Goal: Transaction & Acquisition: Purchase product/service

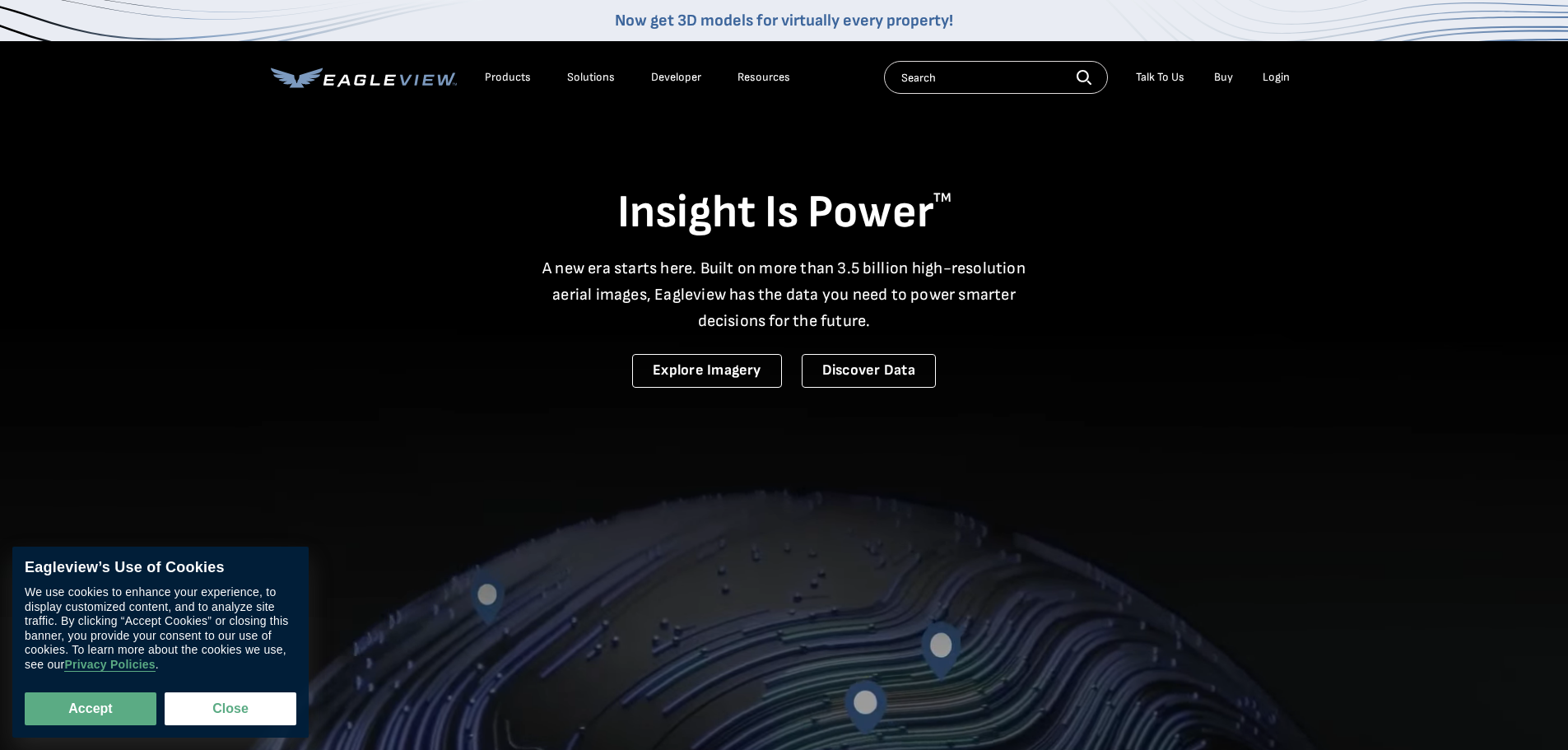
click at [1279, 77] on div "Login" at bounding box center [1276, 78] width 27 height 15
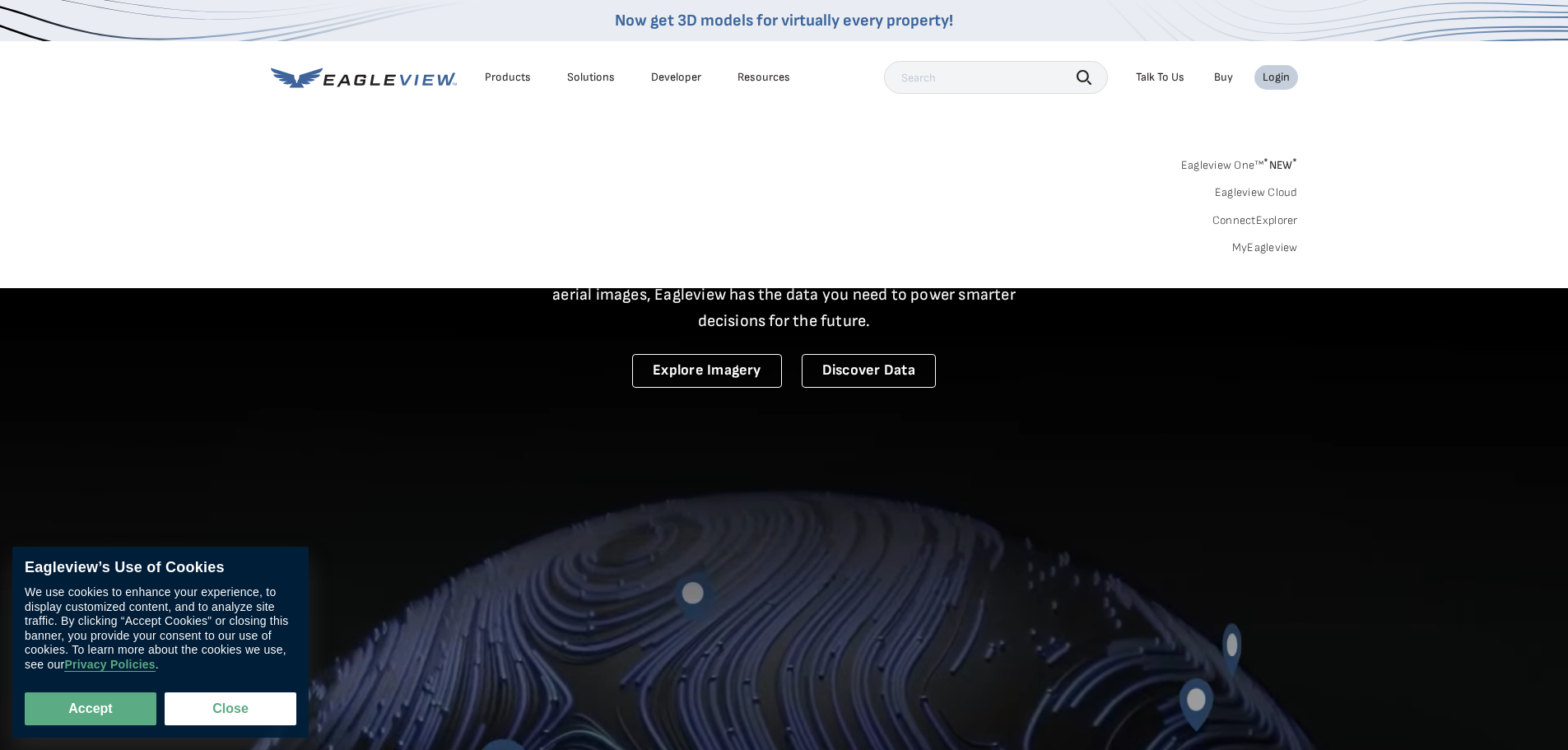
click at [1267, 84] on div "Login" at bounding box center [1276, 78] width 27 height 15
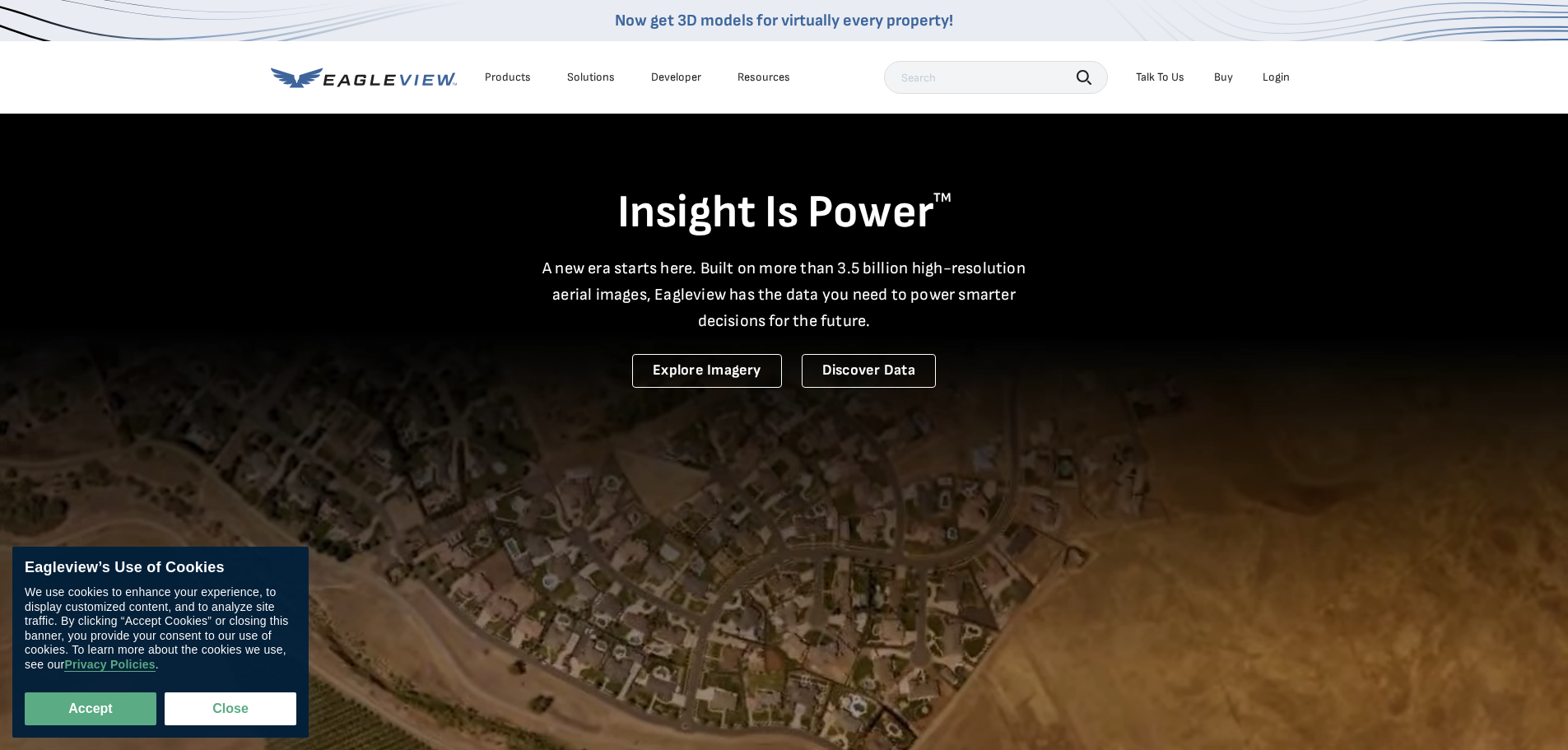
click at [1275, 80] on div "Login" at bounding box center [1276, 78] width 27 height 15
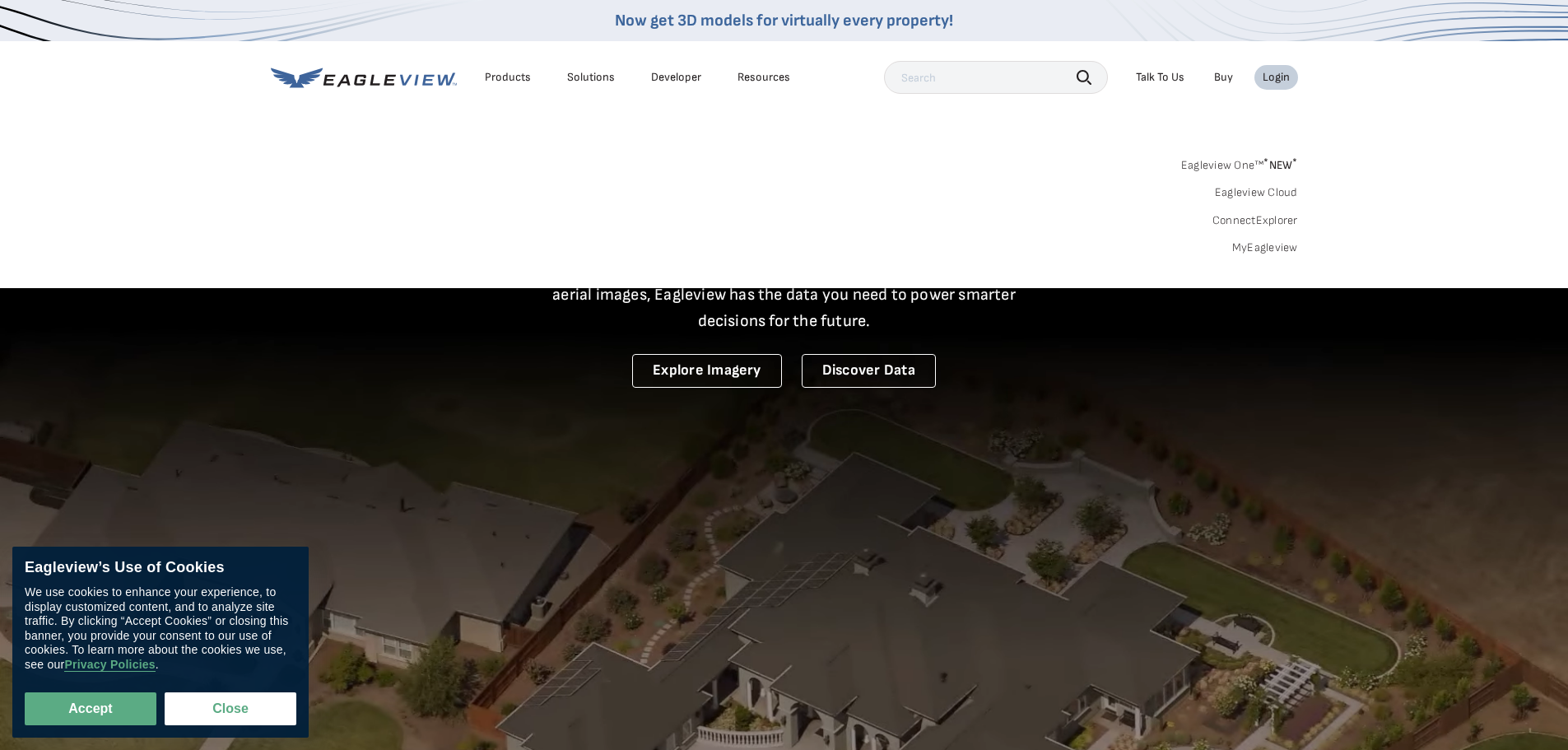
click at [366, 216] on div "Eagleview One™ * NEW * Eagleview Cloud ConnectExplorer MyEagleview" at bounding box center [784, 204] width 1027 height 102
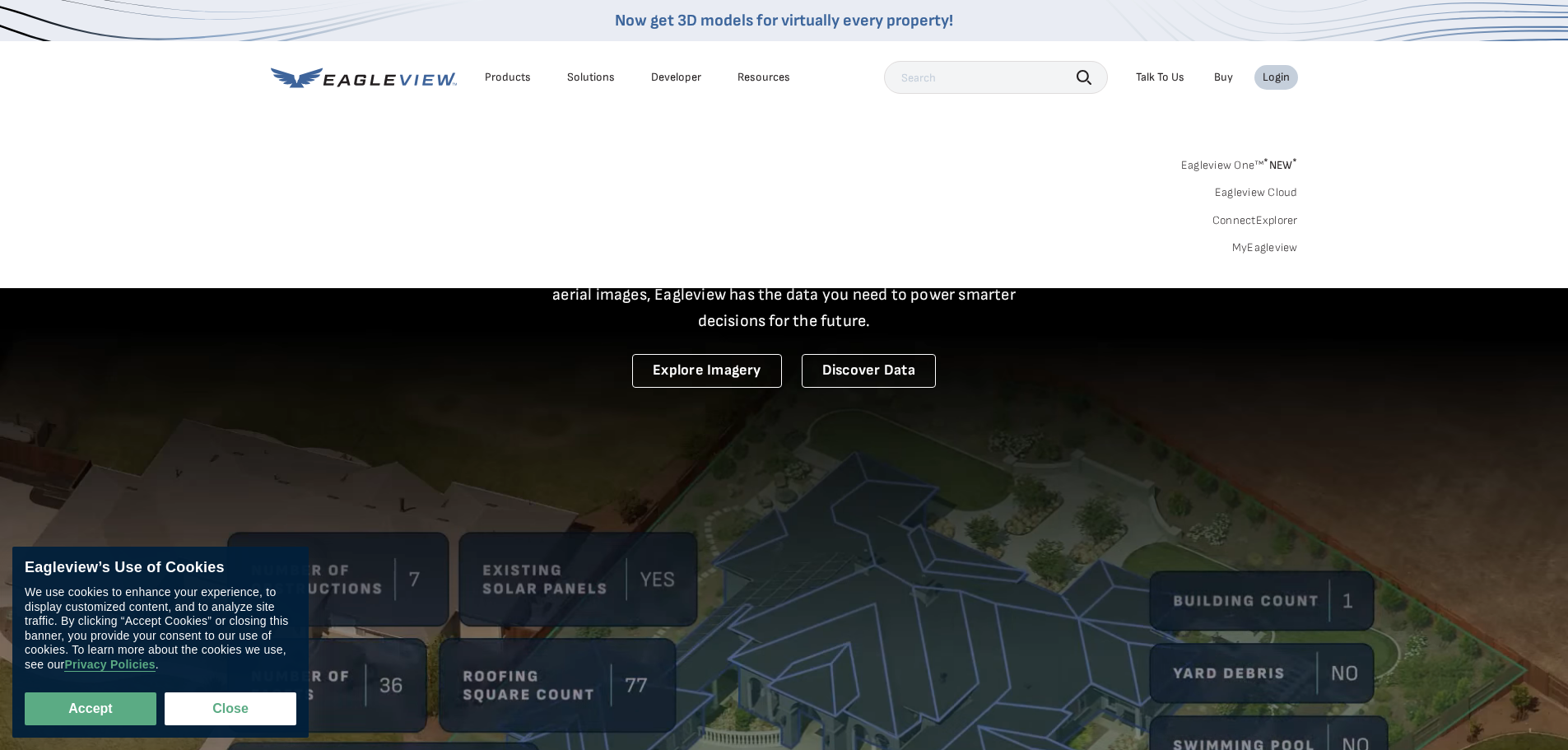
click at [329, 175] on div "Eagleview One™ * NEW * Eagleview Cloud ConnectExplorer MyEagleview" at bounding box center [784, 204] width 1027 height 102
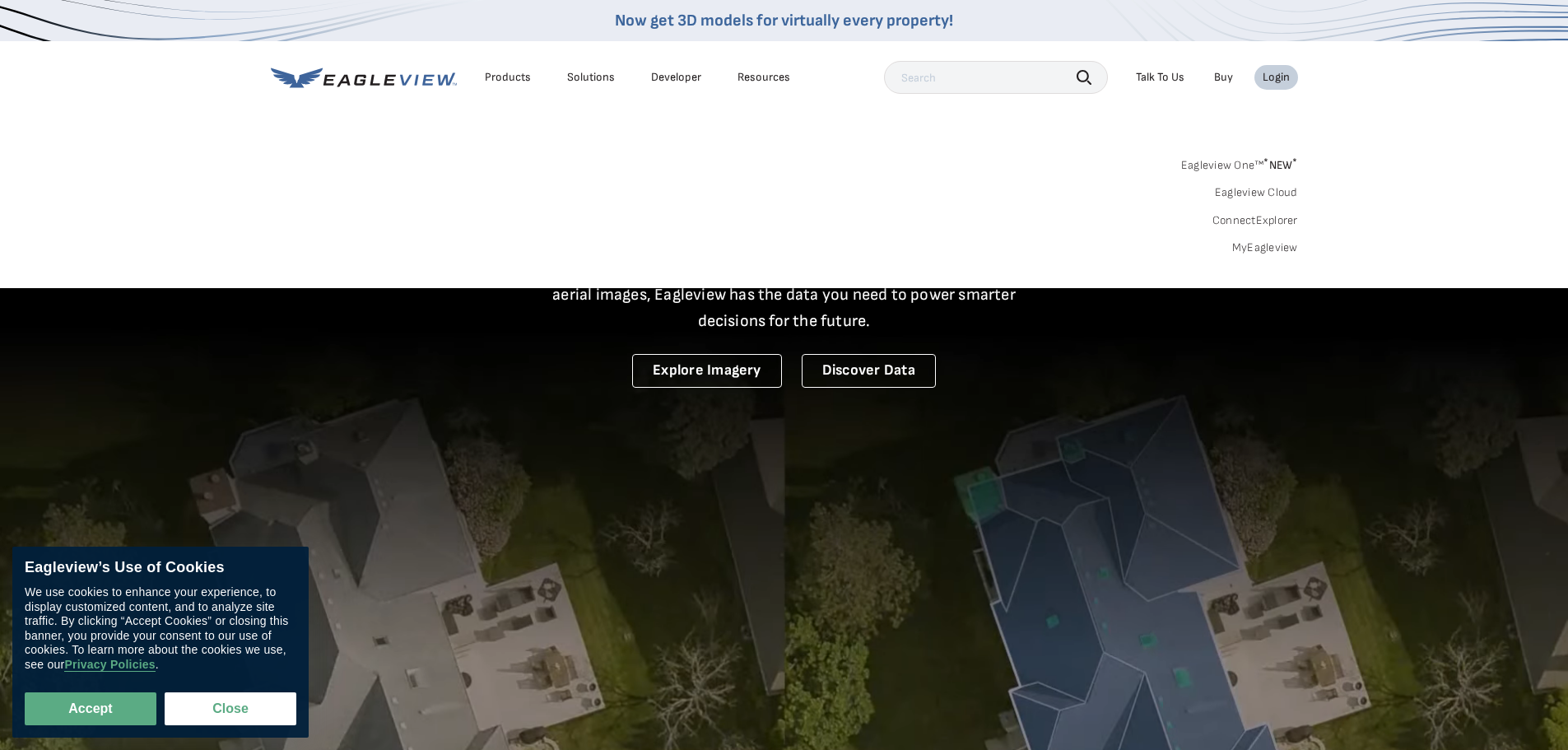
click at [317, 207] on div "Eagleview One™ * NEW * Eagleview Cloud ConnectExplorer MyEagleview" at bounding box center [784, 204] width 1027 height 102
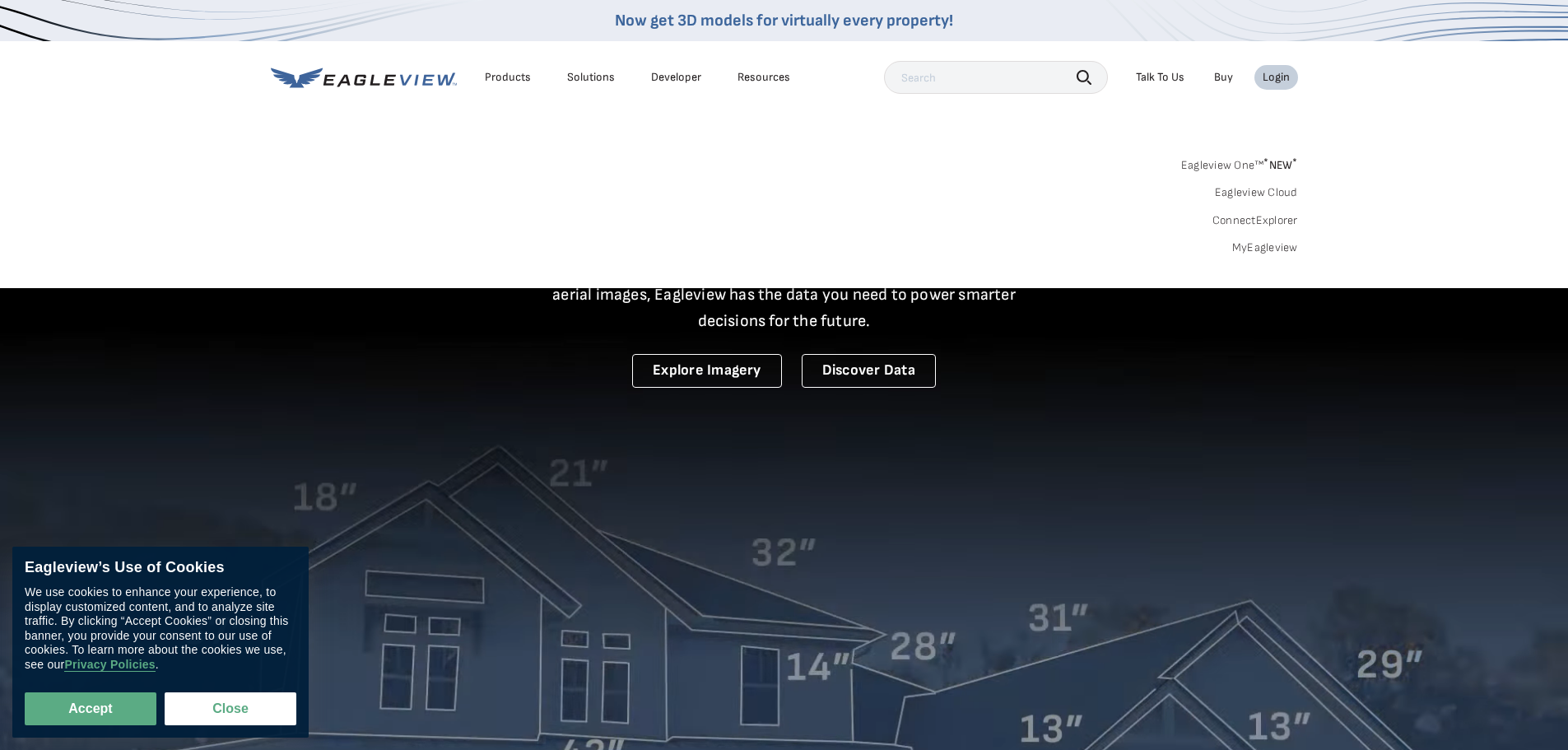
click at [1479, 216] on div "Search Products Our Product Areas Imagery 1-Inch GSD Aerial Imagery *" at bounding box center [784, 210] width 1568 height 155
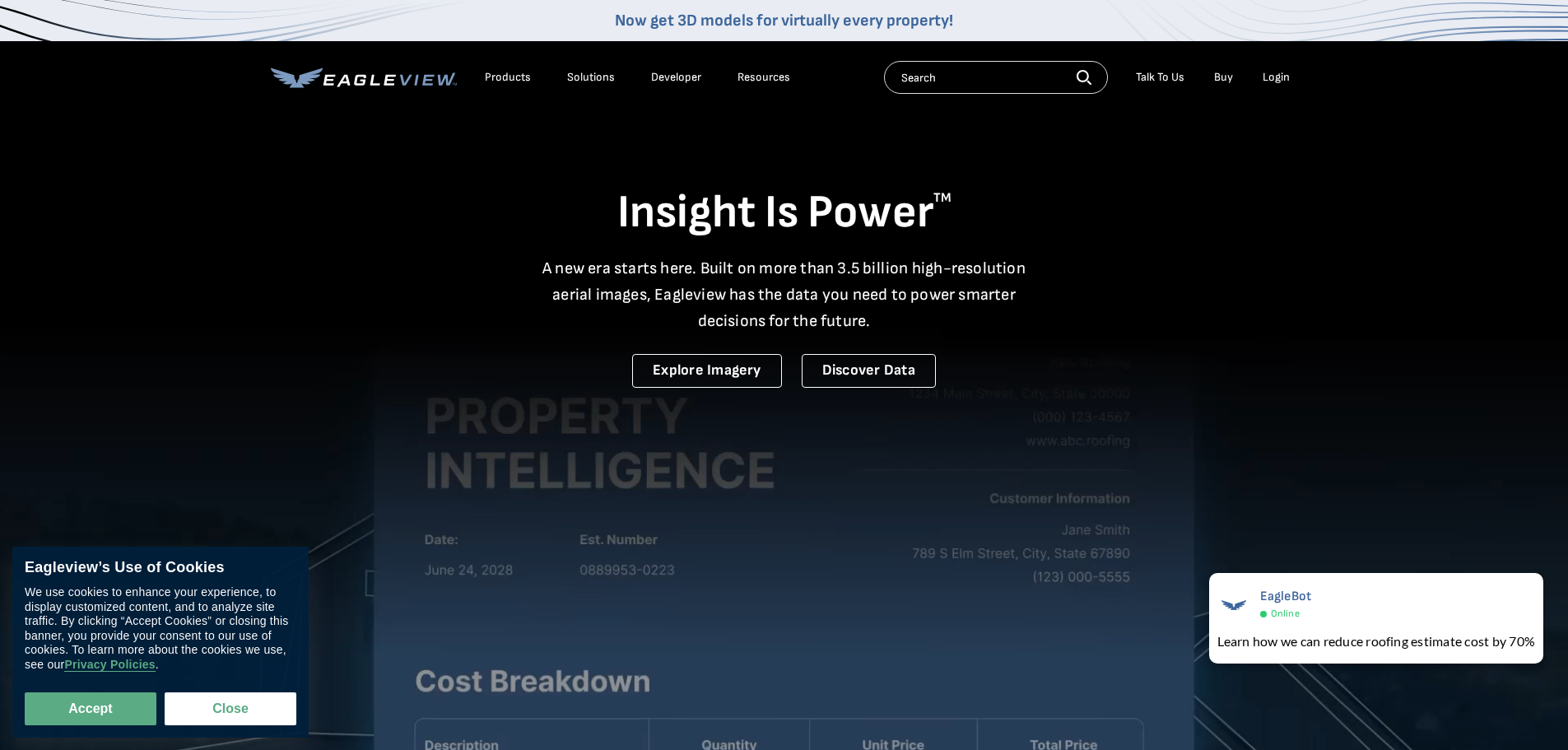
click at [1288, 77] on div "Login" at bounding box center [1276, 78] width 27 height 15
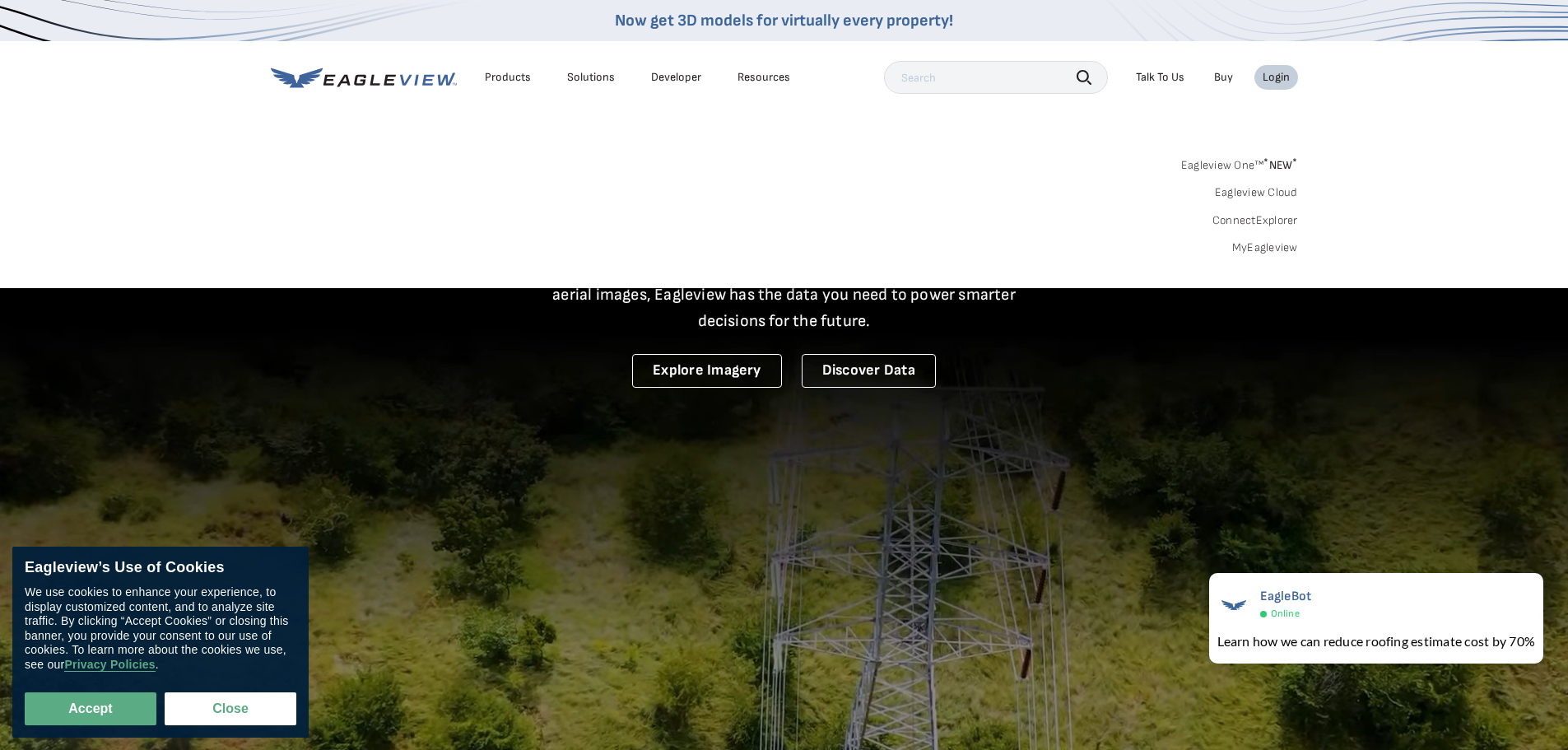
click at [1285, 78] on div "Login" at bounding box center [1276, 78] width 27 height 15
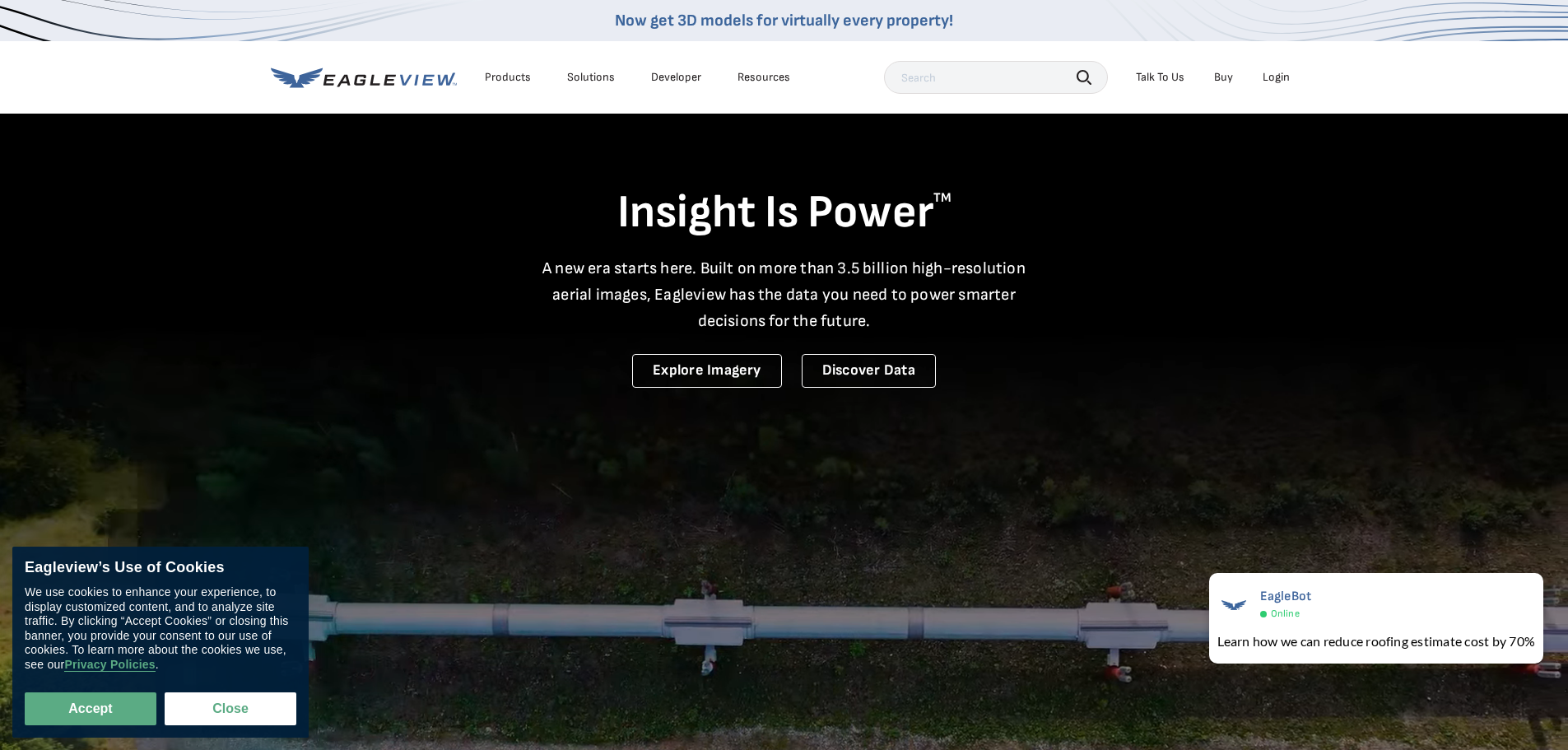
click at [1285, 78] on div "Login" at bounding box center [1276, 78] width 27 height 15
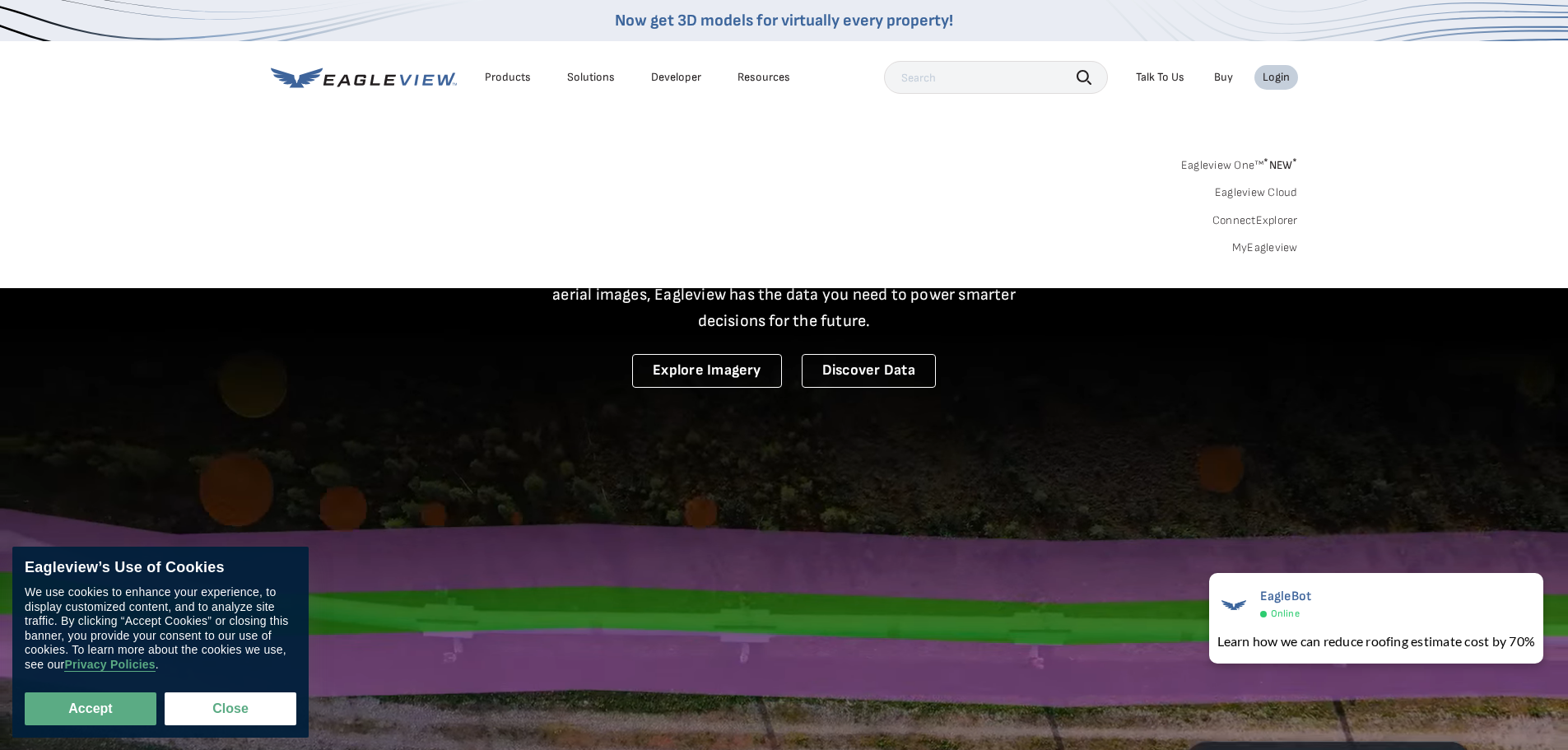
click at [1015, 188] on div "Eagleview One™ * NEW * Eagleview Cloud ConnectExplorer MyEagleview" at bounding box center [784, 204] width 1027 height 102
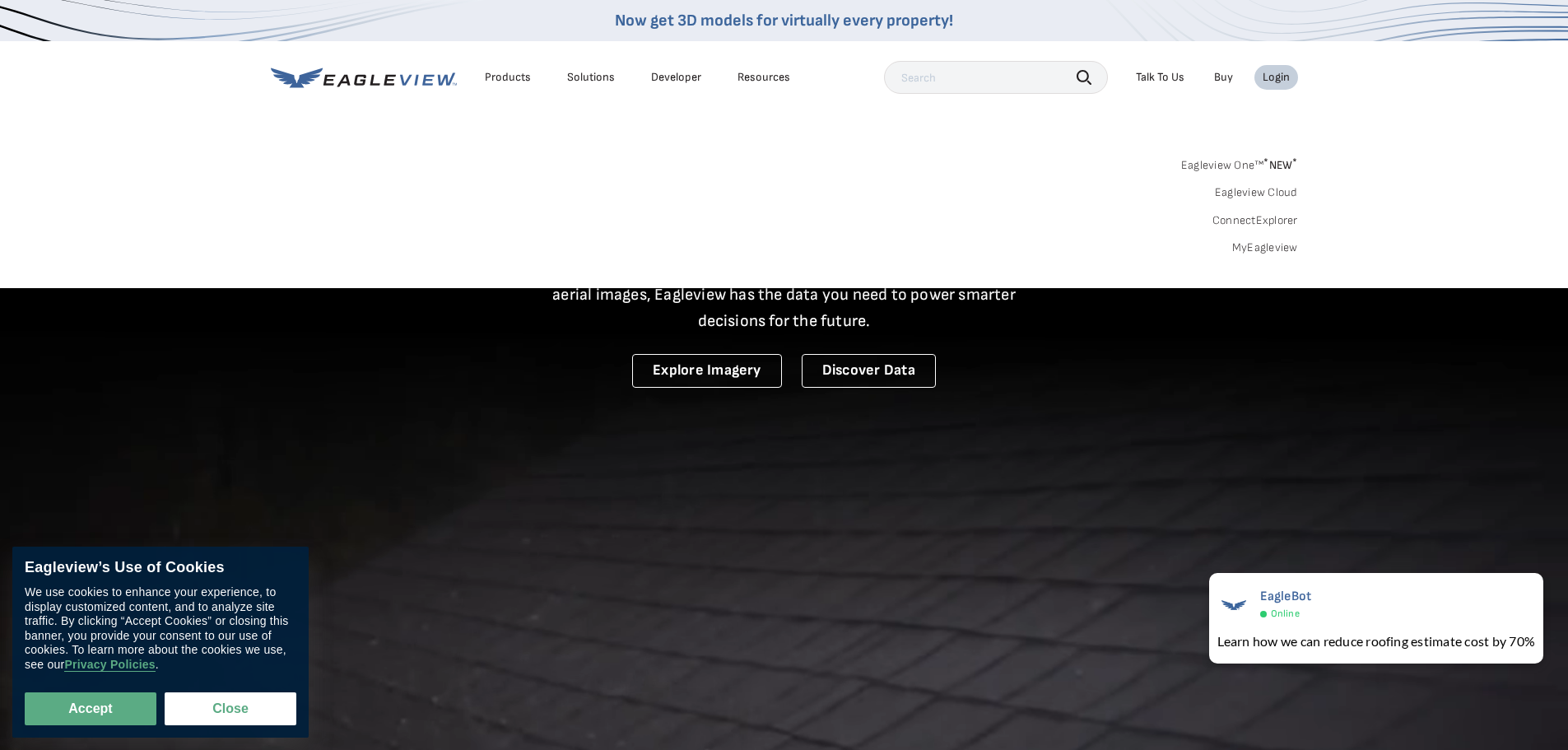
drag, startPoint x: 654, startPoint y: 212, endPoint x: 1015, endPoint y: 114, distance: 374.1
click at [658, 208] on div "Eagleview One™ * NEW * Eagleview Cloud ConnectExplorer MyEagleview" at bounding box center [784, 204] width 1027 height 102
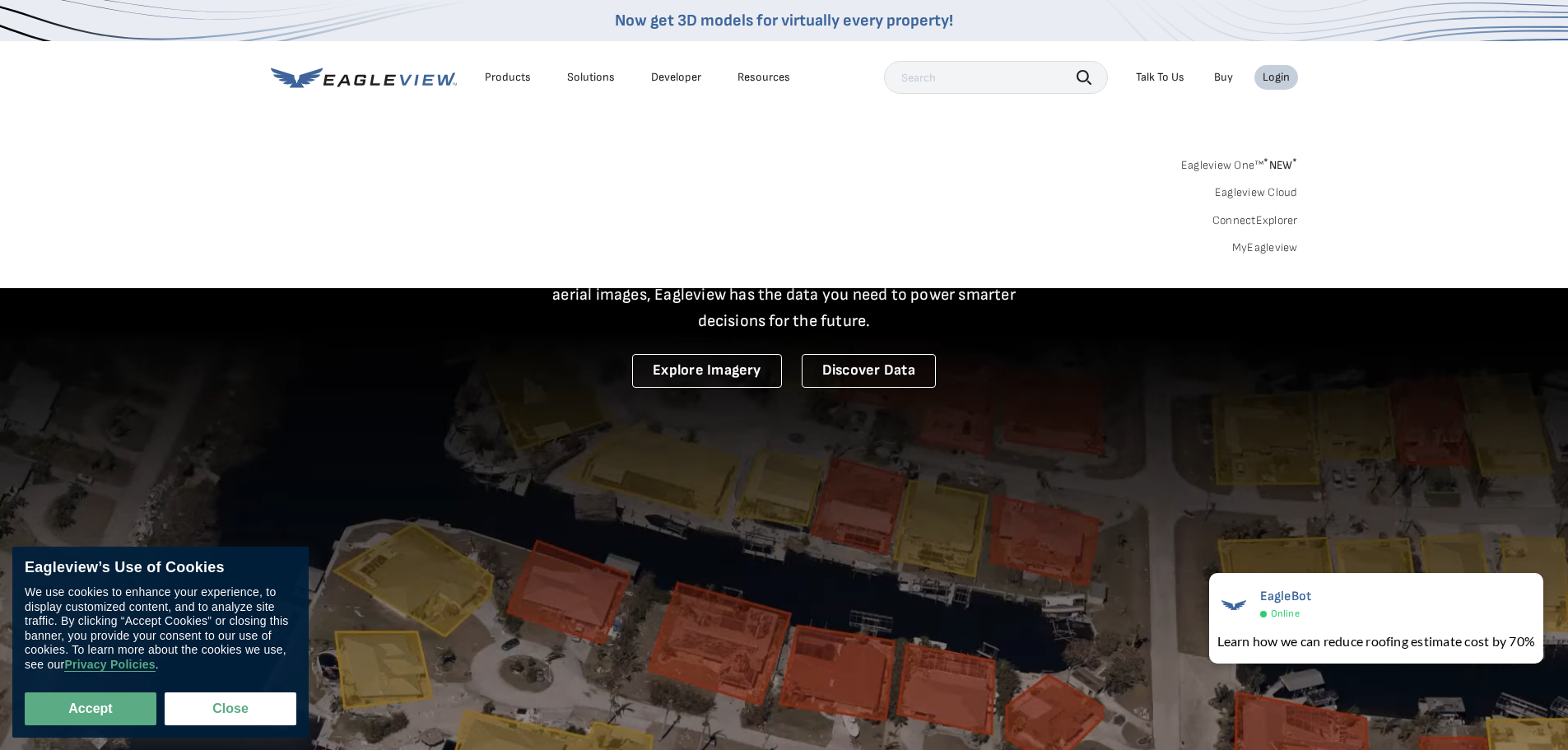
click at [1208, 165] on link "Eagleview One™ * NEW *" at bounding box center [1240, 163] width 117 height 19
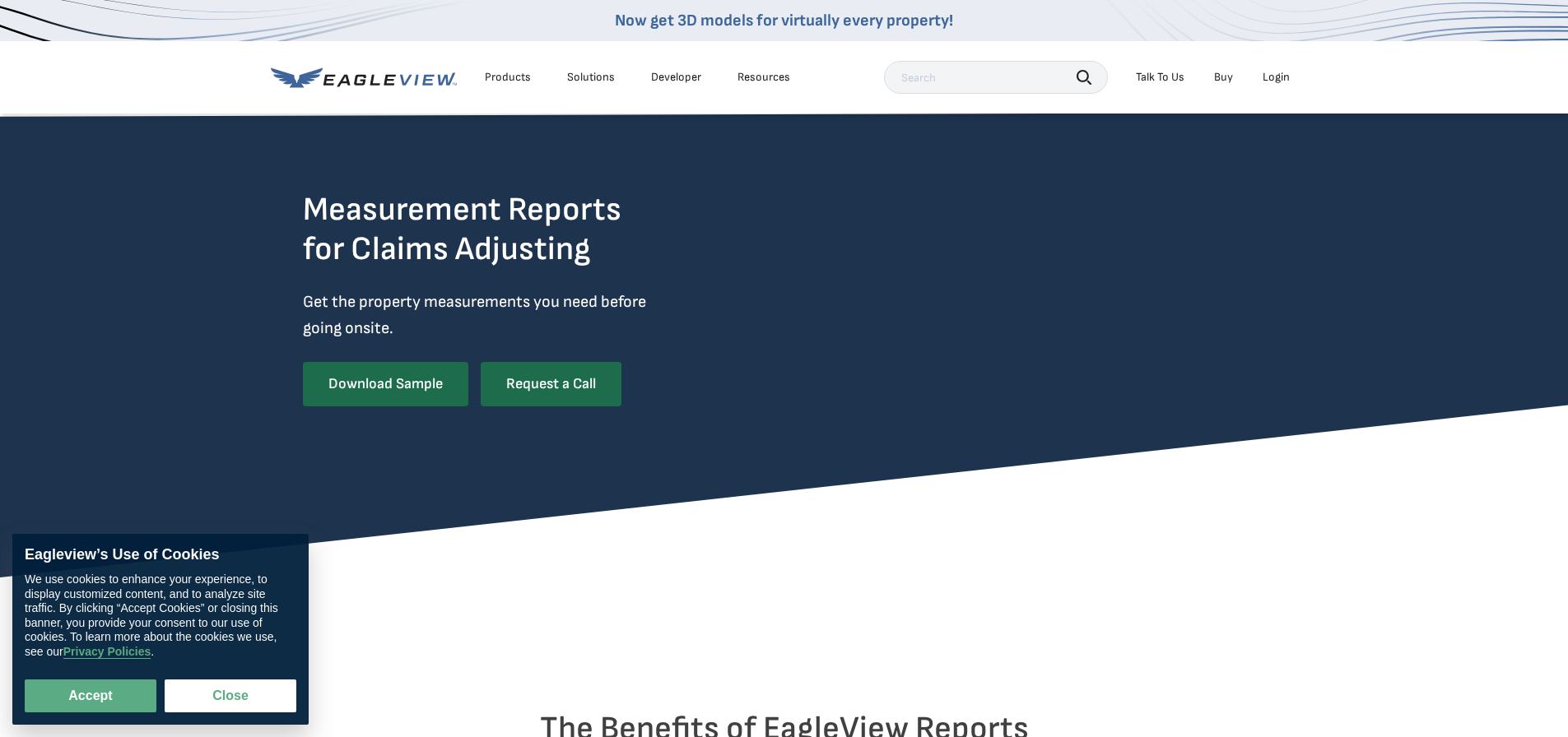
click at [1217, 78] on link "Buy" at bounding box center [1223, 78] width 19 height 15
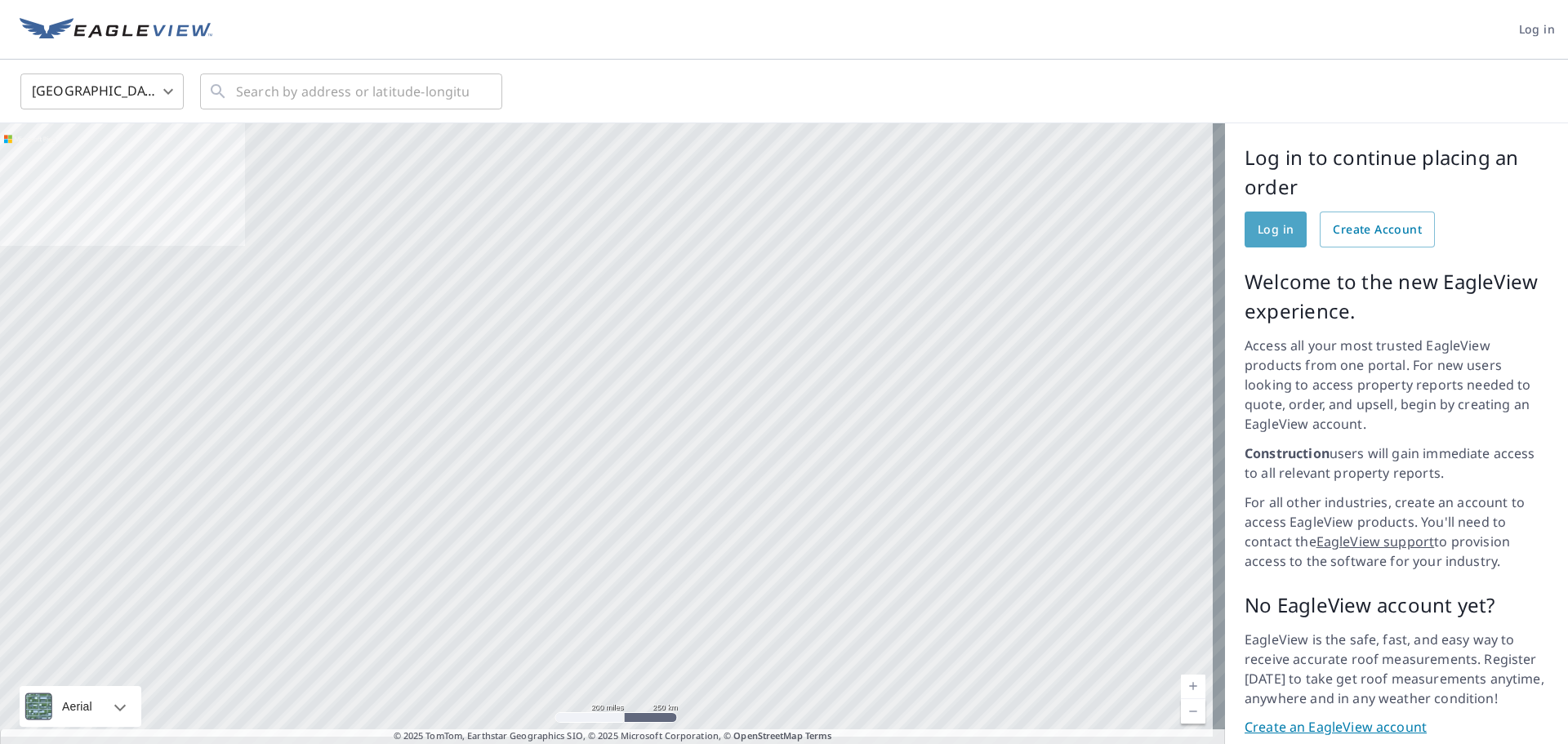
click at [1270, 234] on span "Log in" at bounding box center [1275, 229] width 36 height 21
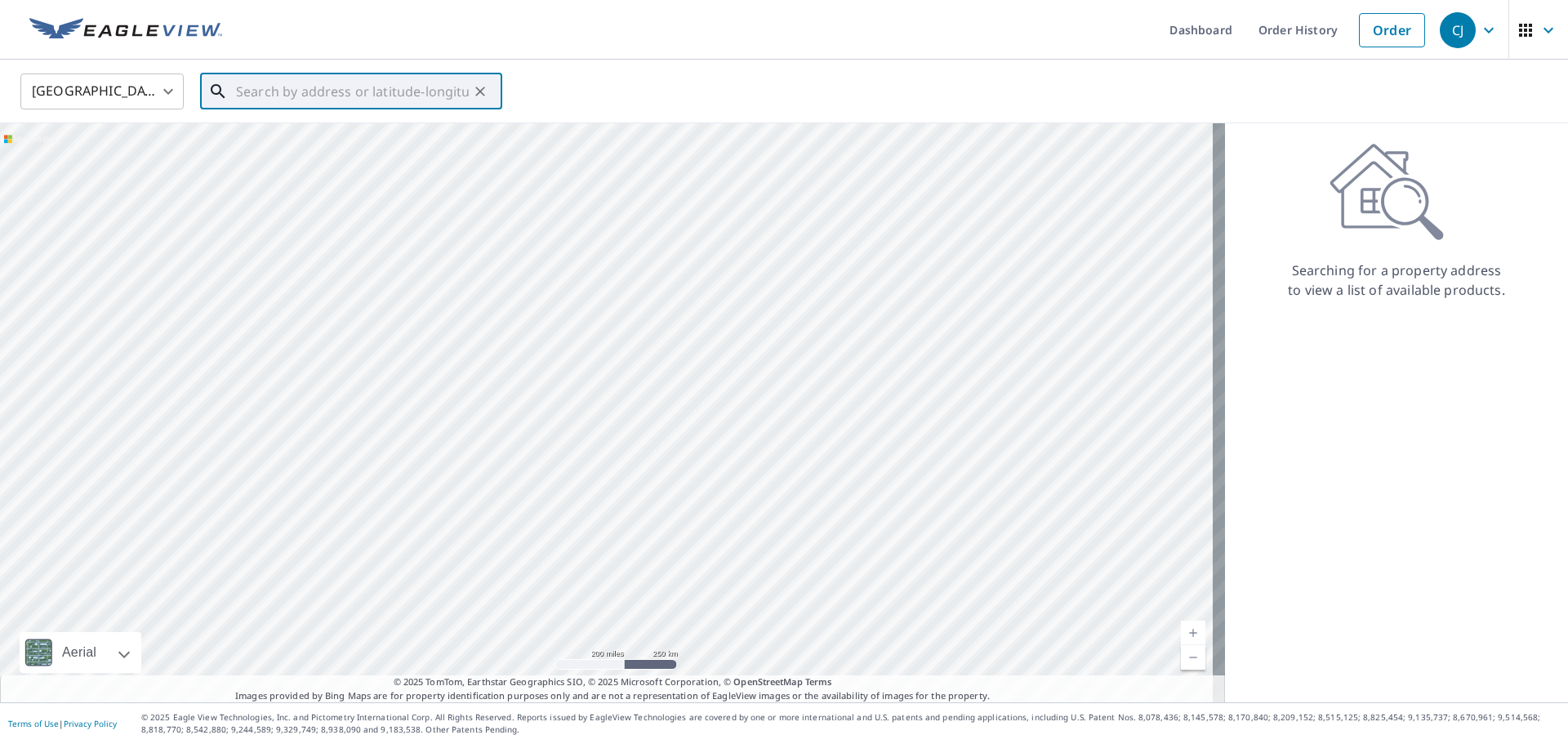
click at [264, 98] on input "text" at bounding box center [353, 91] width 233 height 46
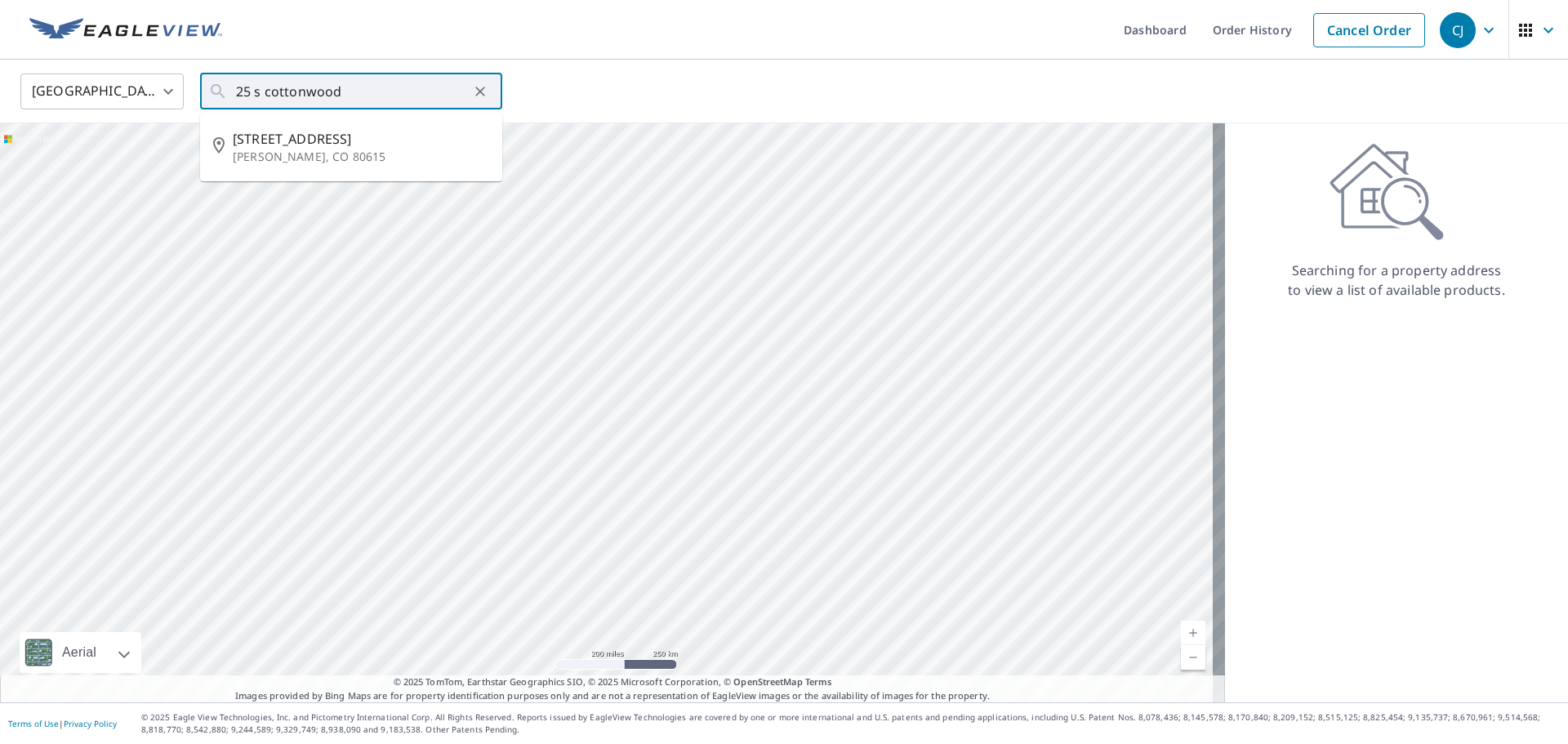
type input "25 S Cottonwood Ave Eaton, CO 80615"
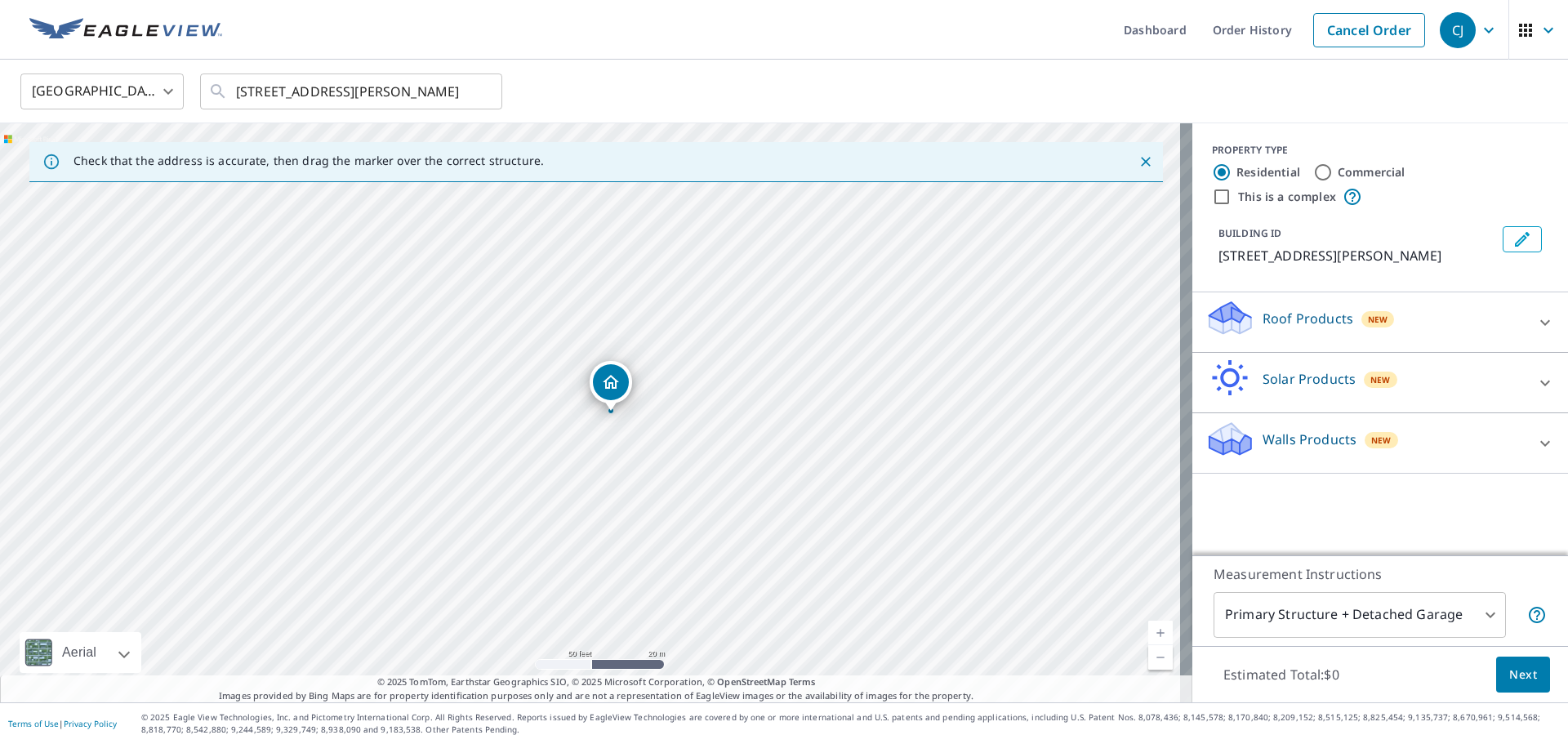
click at [1480, 604] on body "CJ CJ Dashboard Order History Cancel Order CJ United States US ​ 25 S Cottonwoo…" at bounding box center [784, 372] width 1568 height 744
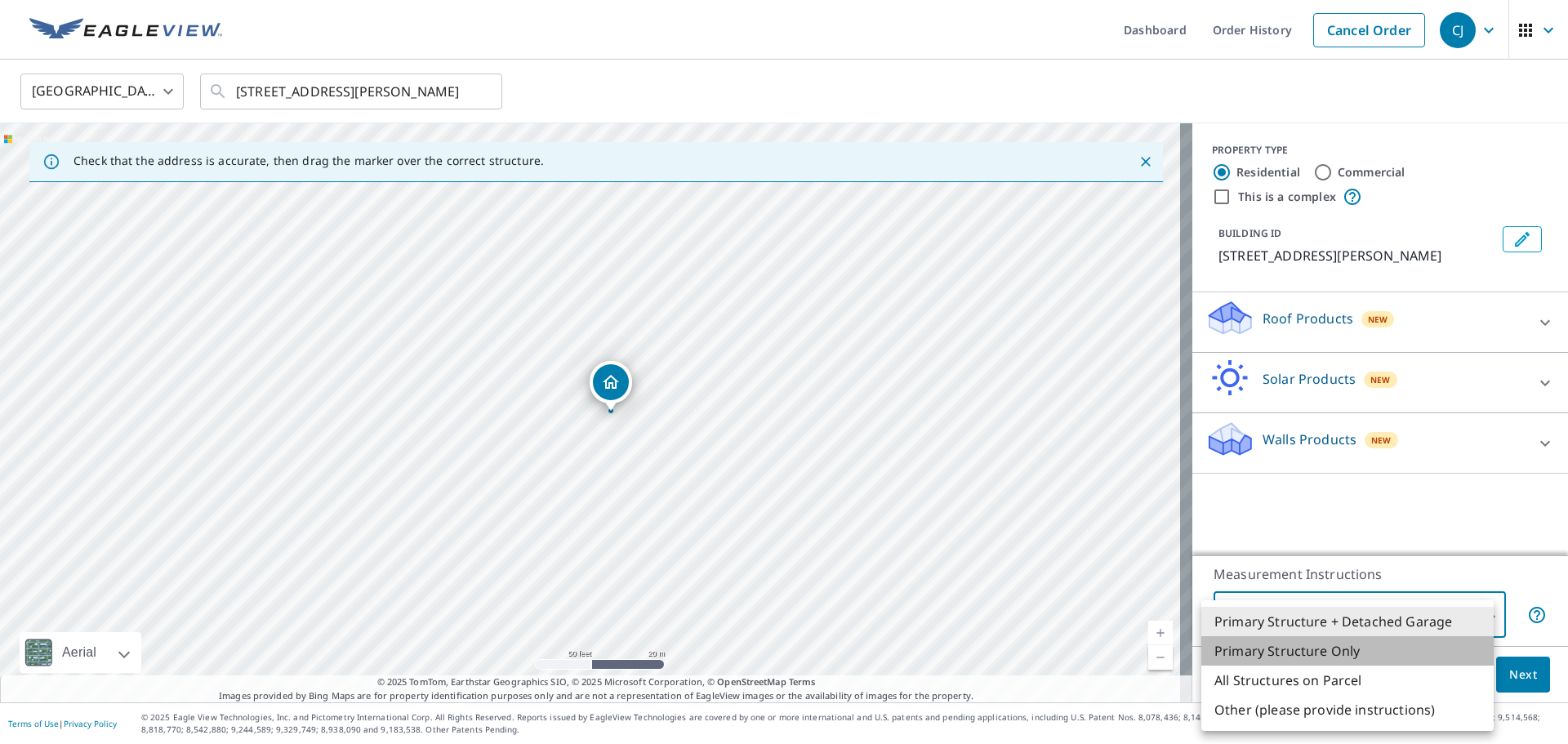
click at [1434, 645] on li "Primary Structure Only" at bounding box center [1348, 650] width 293 height 29
type input "2"
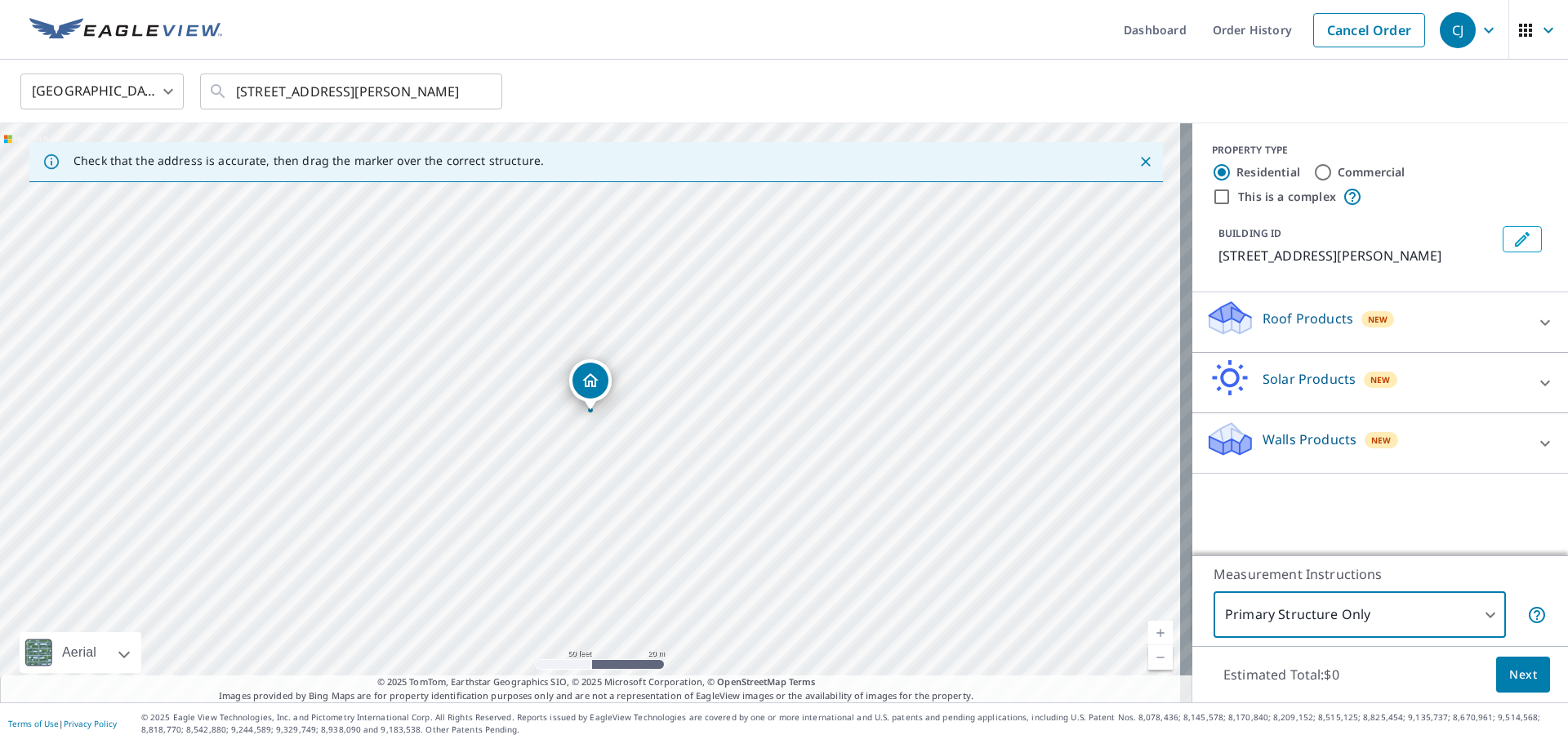
click at [1536, 313] on icon at bounding box center [1546, 323] width 20 height 20
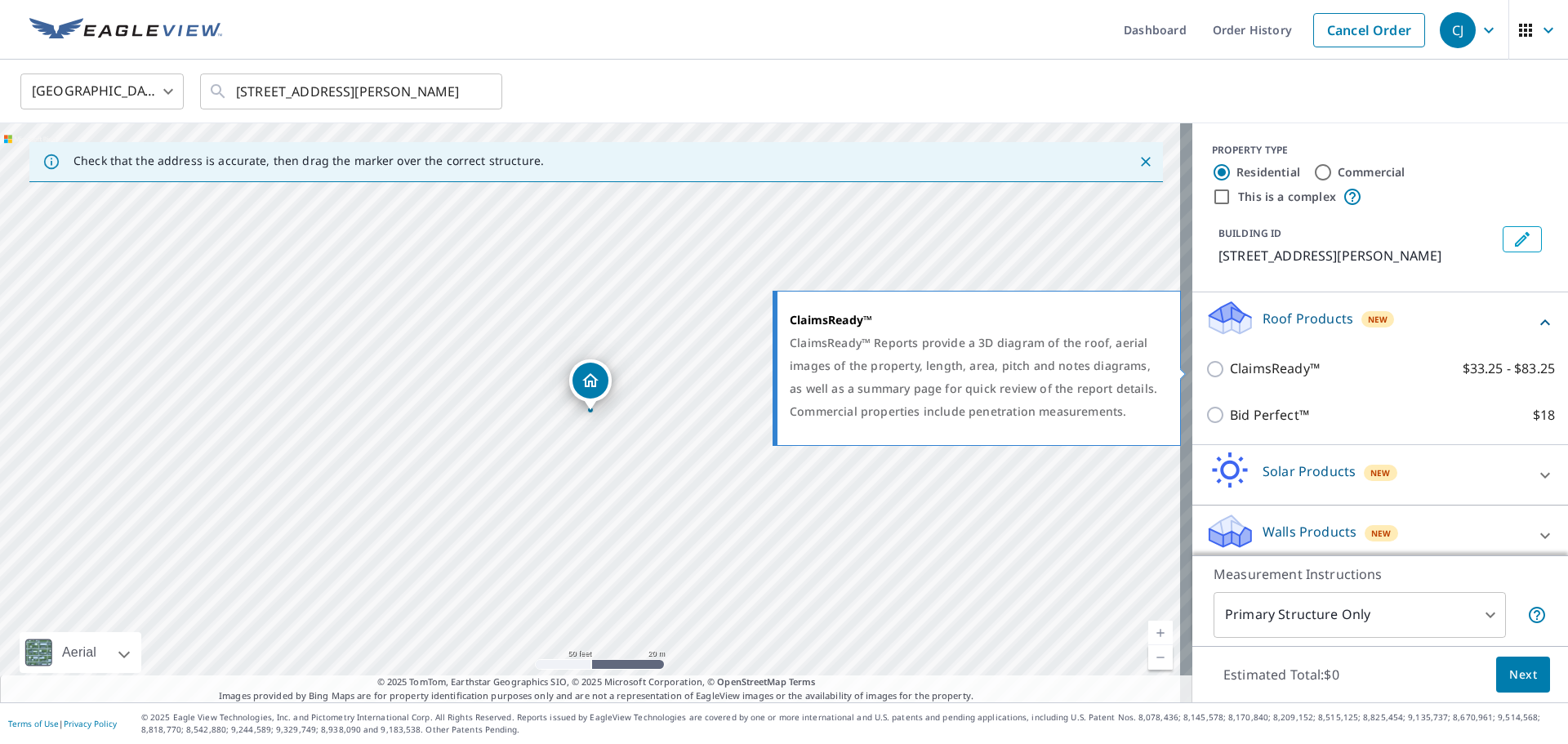
click at [1206, 368] on input "ClaimsReady™ $33.25 - $83.25" at bounding box center [1217, 369] width 24 height 20
checkbox input "true"
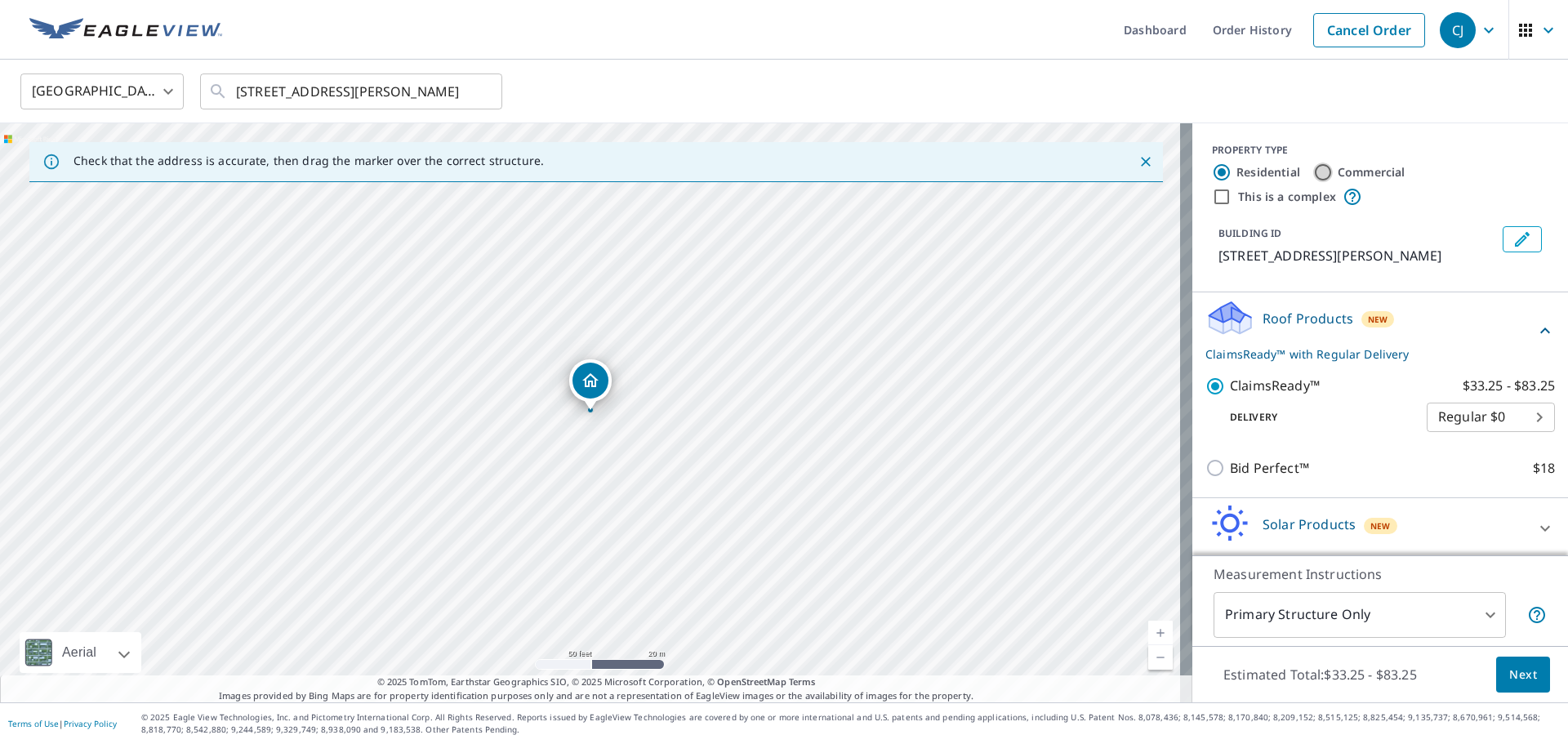
click at [1315, 170] on input "Commercial" at bounding box center [1324, 173] width 20 height 20
radio input "true"
type input "4"
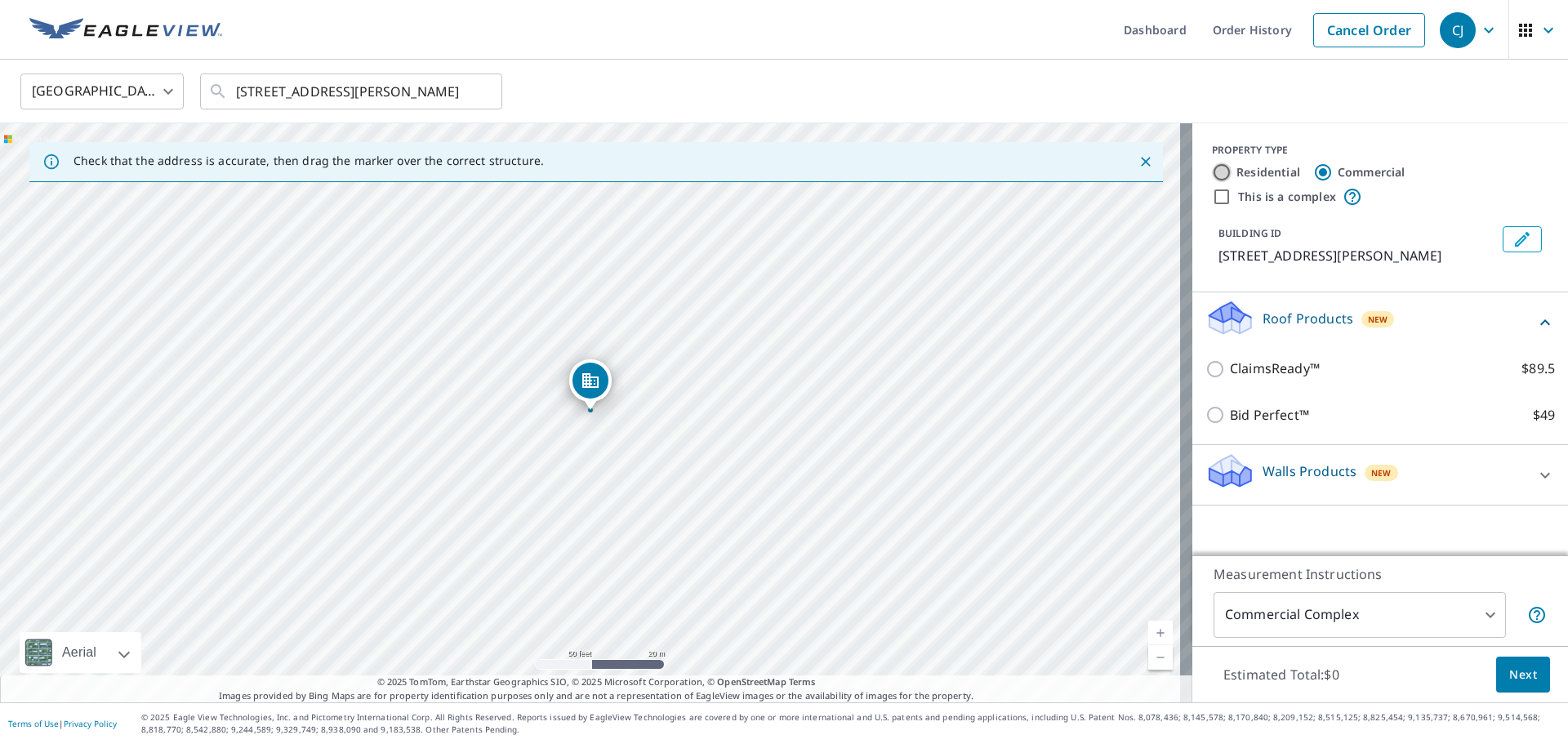
click at [1212, 175] on input "Residential" at bounding box center [1222, 173] width 20 height 20
radio input "true"
type input "1"
click at [1315, 168] on input "Commercial" at bounding box center [1324, 173] width 20 height 20
radio input "true"
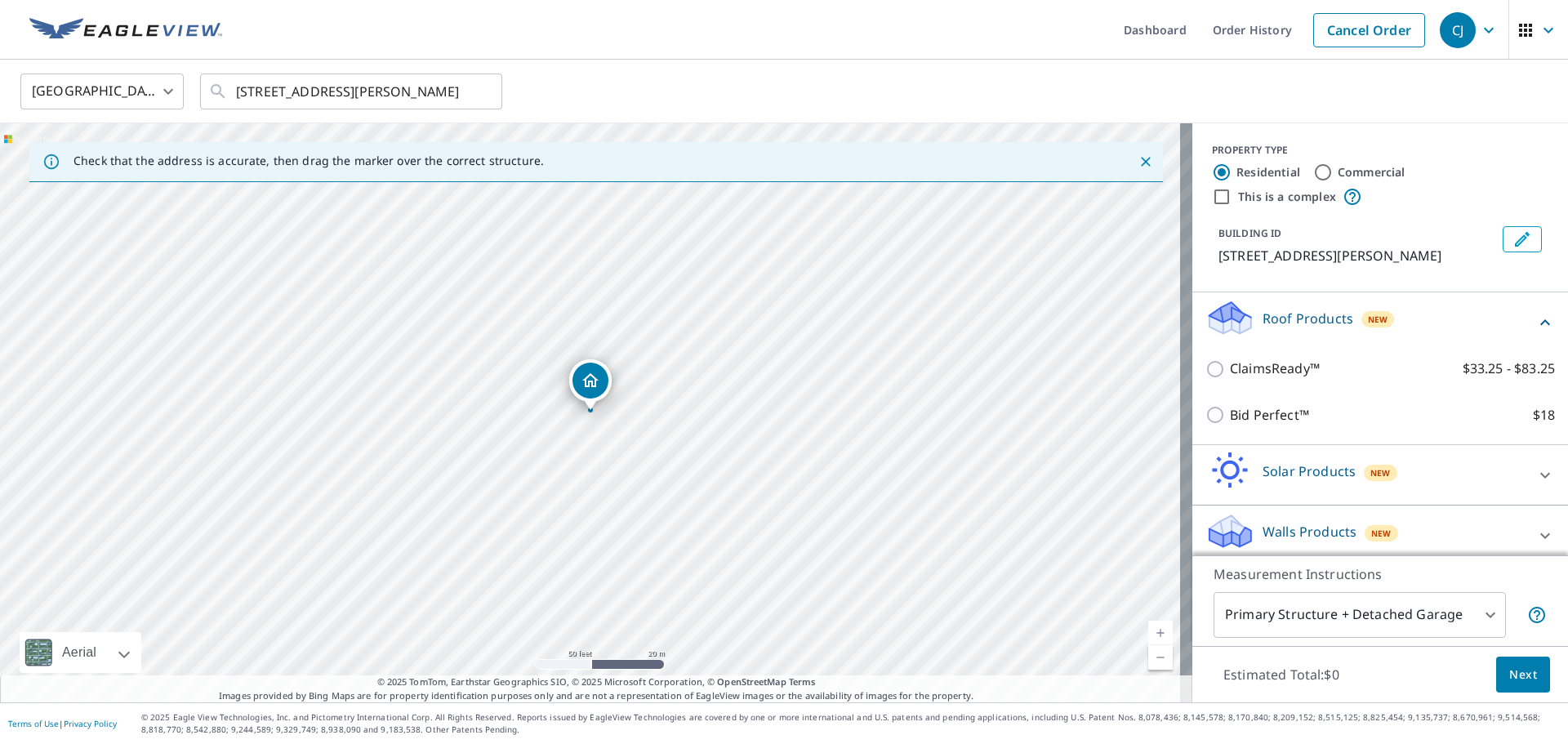
type input "4"
click at [1510, 677] on span "Next" at bounding box center [1523, 675] width 27 height 21
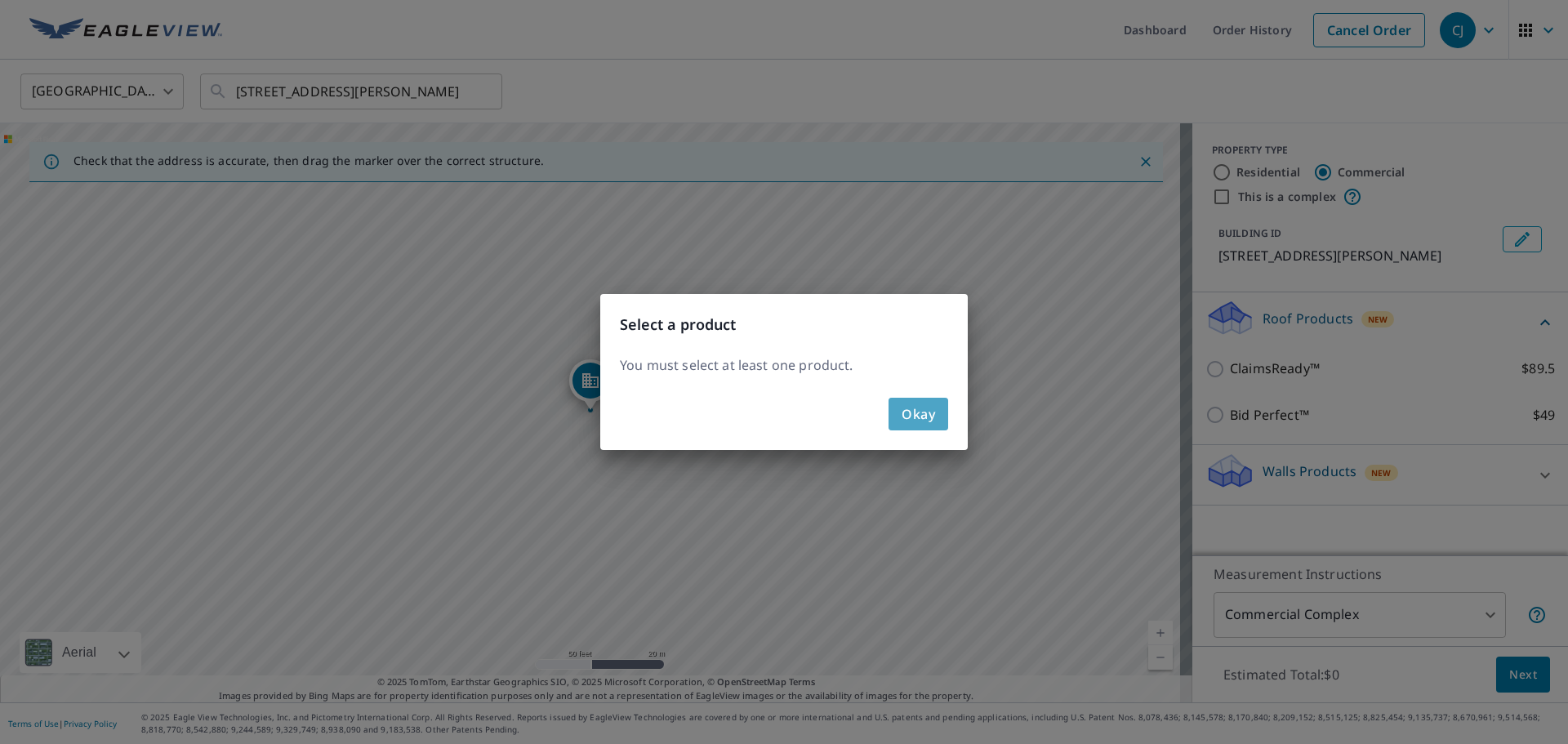
click at [910, 418] on span "Okay" at bounding box center [919, 414] width 33 height 23
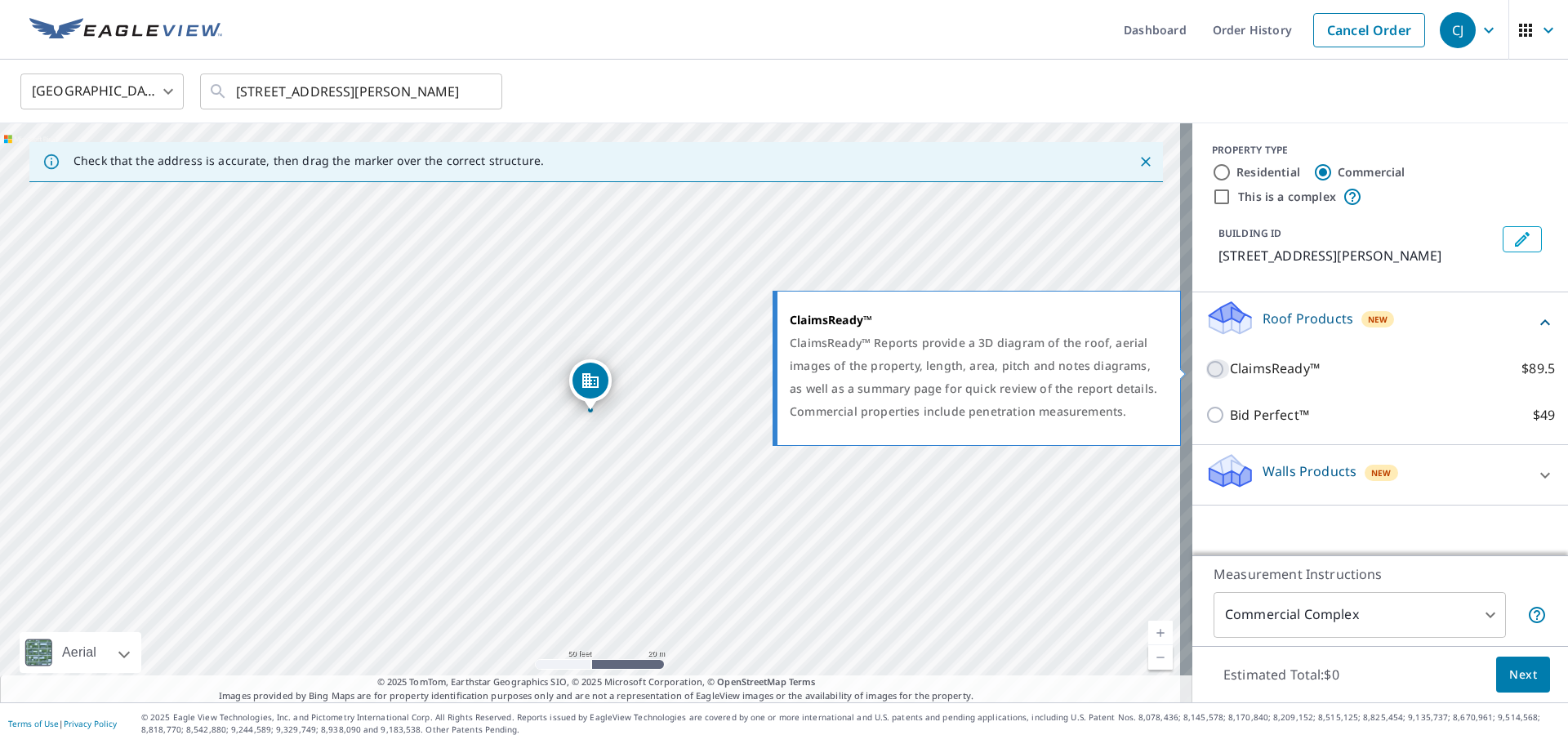
click at [1208, 367] on input "ClaimsReady™ $89.5" at bounding box center [1217, 369] width 24 height 20
checkbox input "true"
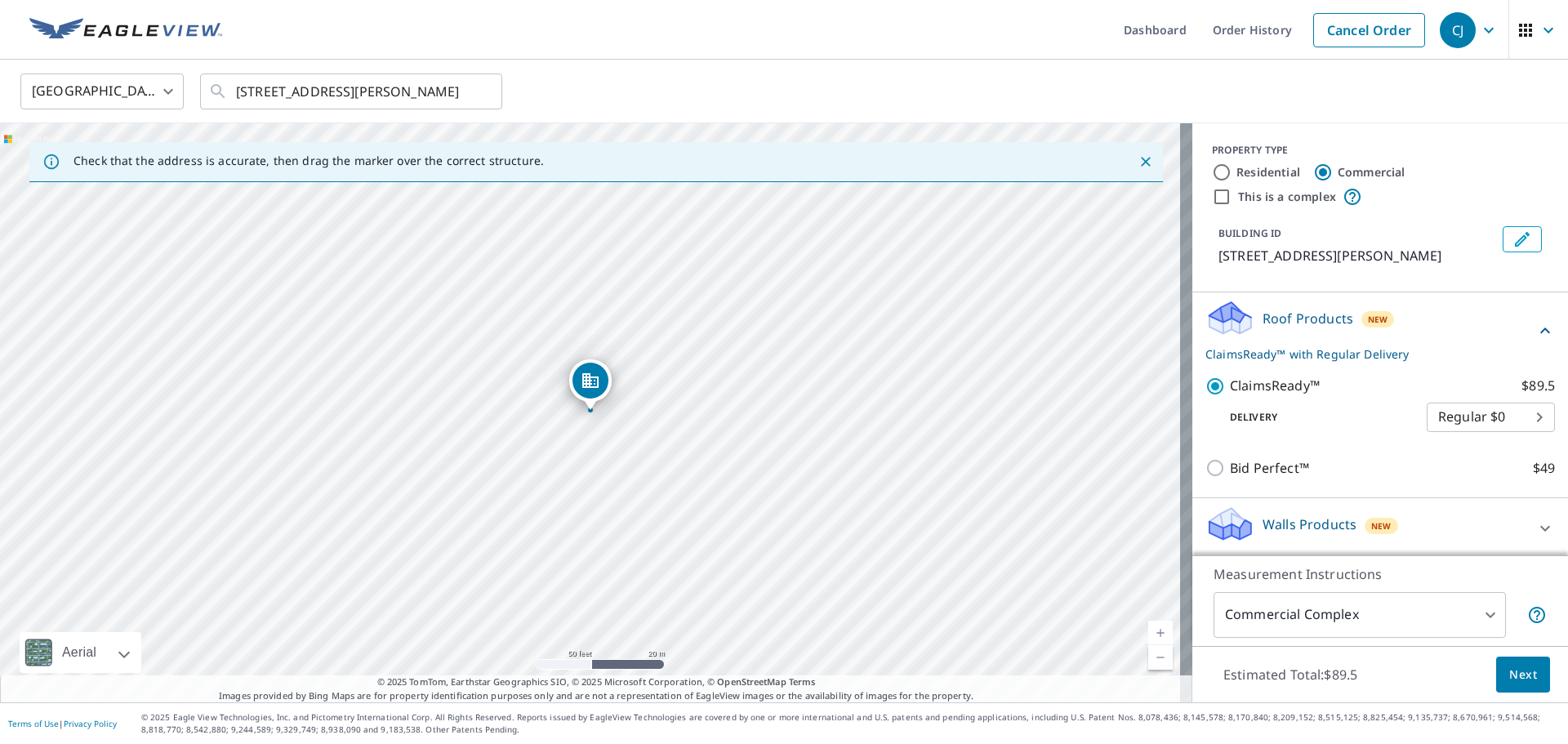
click at [1336, 618] on body "CJ CJ Dashboard Order History Cancel Order CJ United States US ​ 25 S Cottonwoo…" at bounding box center [784, 372] width 1568 height 744
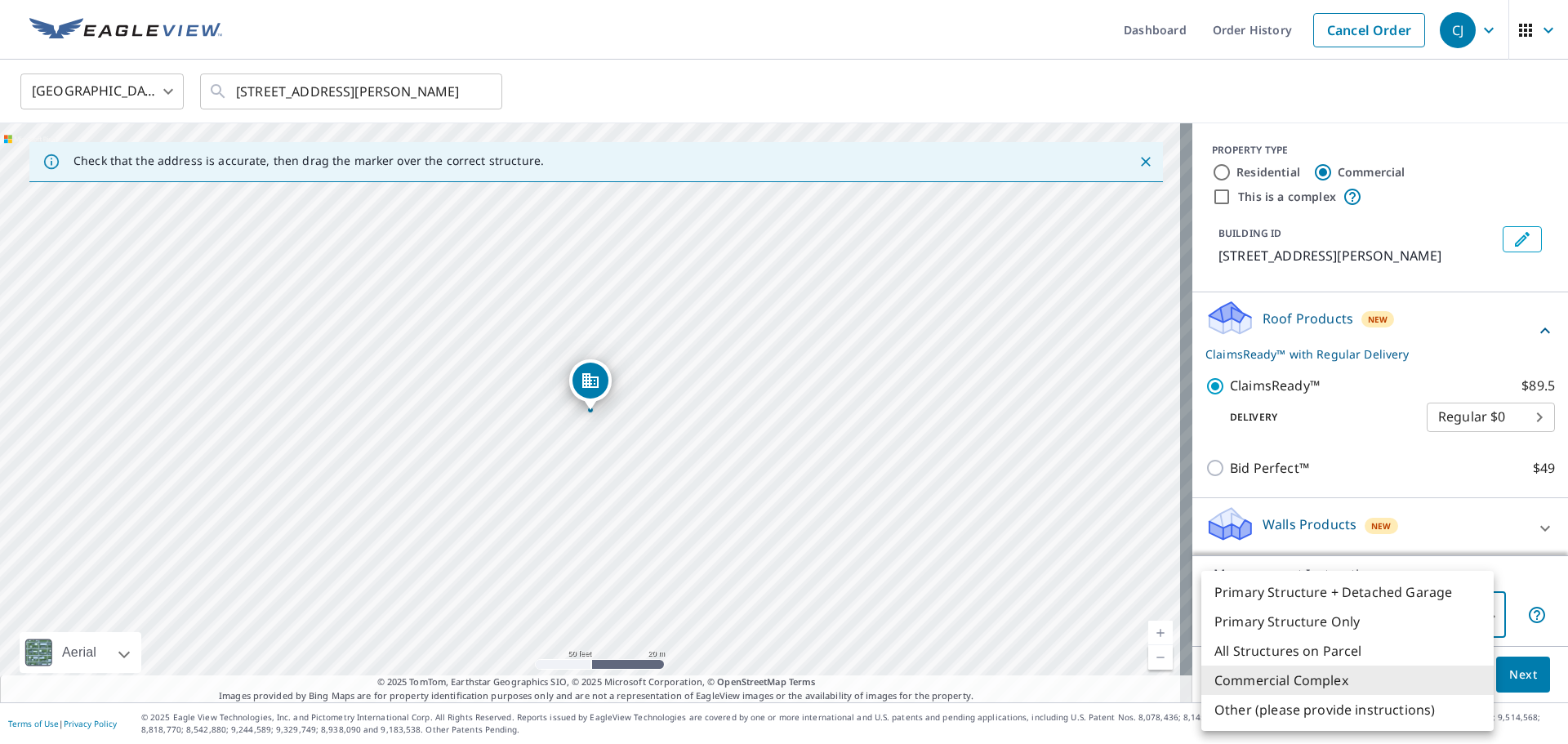
click at [1279, 628] on li "Primary Structure Only" at bounding box center [1348, 621] width 293 height 29
type input "2"
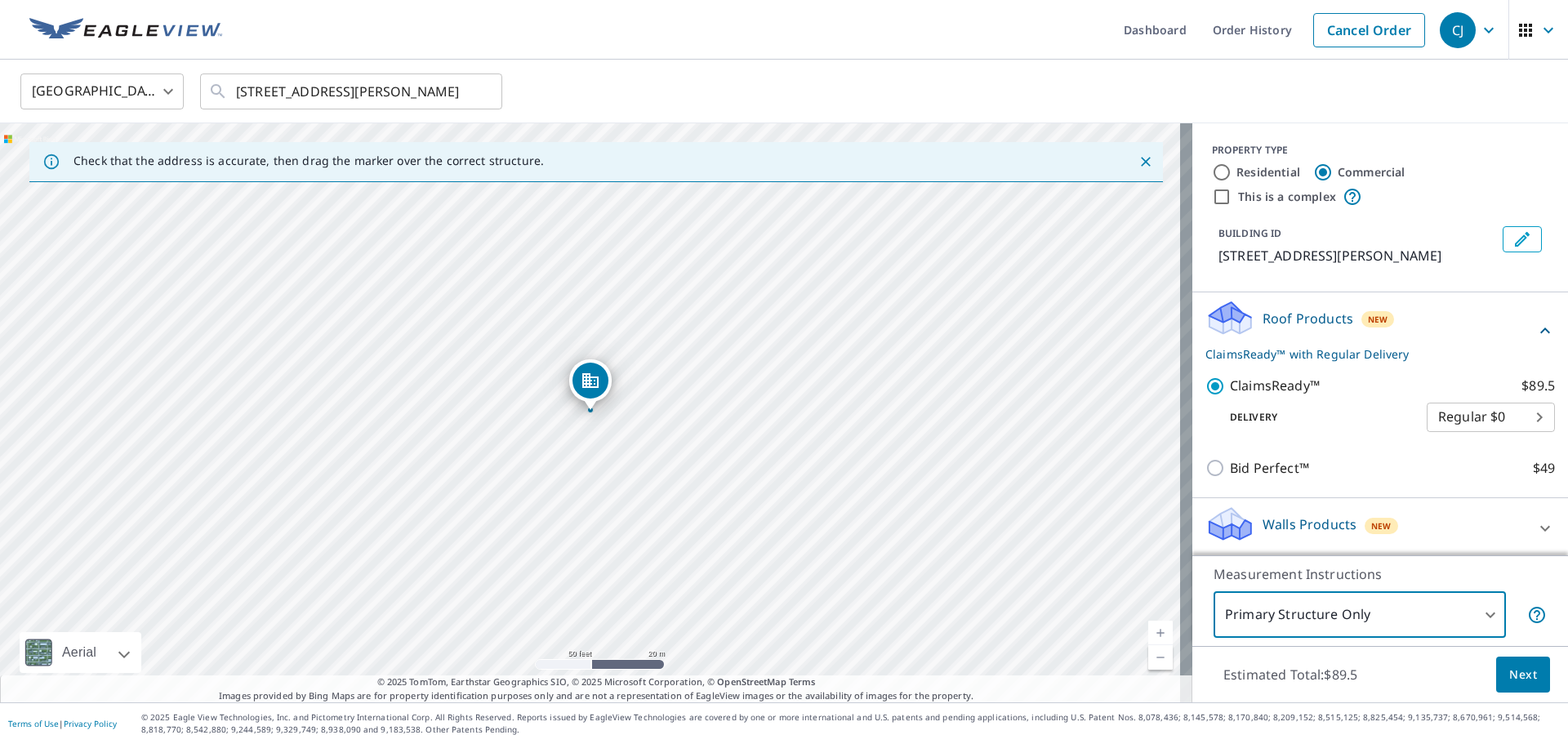
click at [1511, 677] on span "Next" at bounding box center [1523, 675] width 27 height 21
